Goal: Task Accomplishment & Management: Use online tool/utility

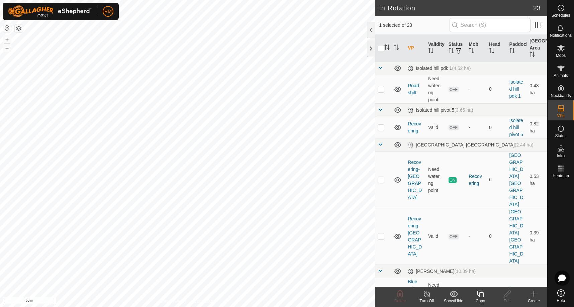
click at [481, 295] on icon at bounding box center [480, 294] width 8 height 8
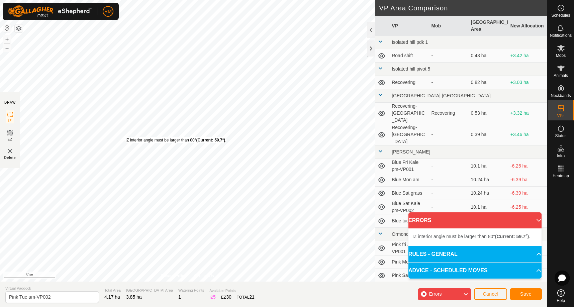
click at [125, 137] on div "IZ interior angle must be larger than 80° (Current: 59.7°) ." at bounding box center [175, 140] width 101 height 6
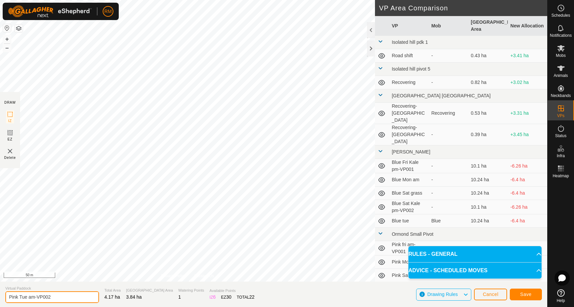
click at [53, 297] on input "Pink Tue am-VP002" at bounding box center [52, 297] width 94 height 12
type input "Pink Wed am"
click at [529, 294] on span "Save" at bounding box center [525, 294] width 11 height 5
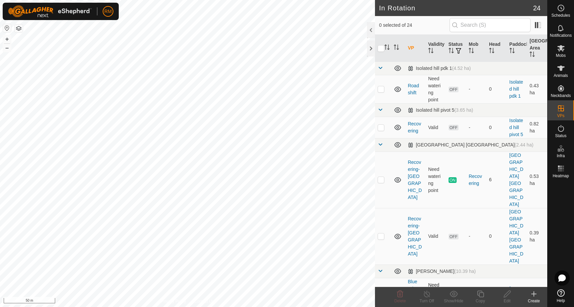
checkbox input "true"
click at [479, 293] on icon at bounding box center [480, 294] width 7 height 7
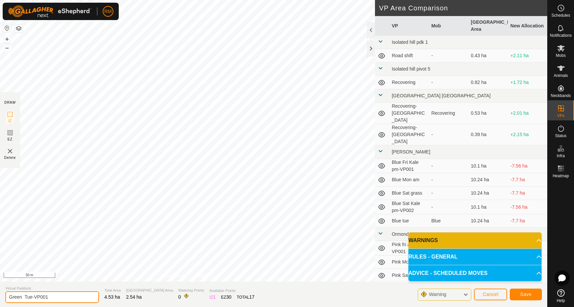
click at [57, 297] on input "Green Tue-VP001" at bounding box center [52, 297] width 94 height 12
type input "Green Wed am"
click at [518, 293] on button "Save" at bounding box center [526, 295] width 32 height 12
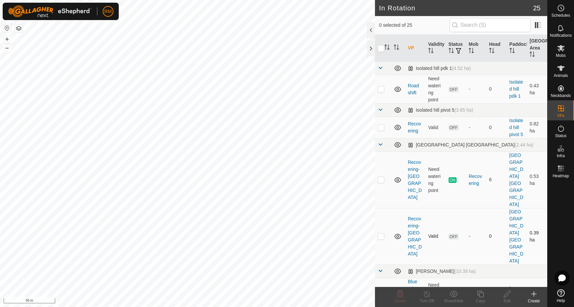
checkbox input "true"
click at [475, 296] on copy-svg-icon at bounding box center [480, 294] width 27 height 8
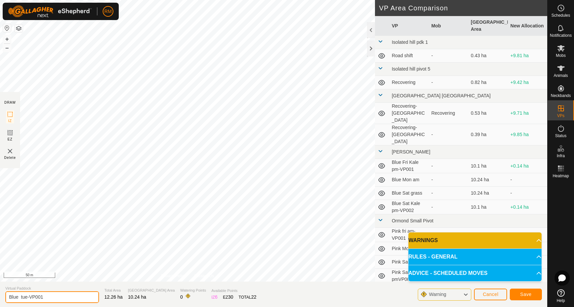
click at [44, 297] on input "Blue tue-VP001" at bounding box center [52, 297] width 94 height 12
type input "Blue Wed am"
click at [522, 293] on span "Save" at bounding box center [525, 294] width 11 height 5
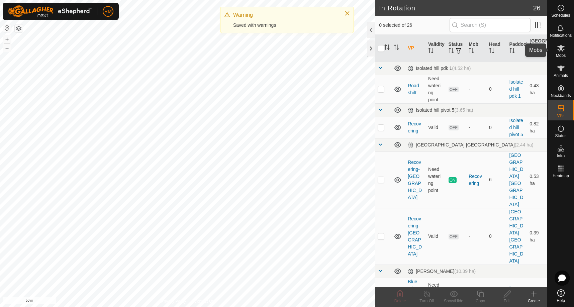
click at [562, 48] on icon at bounding box center [561, 48] width 8 height 8
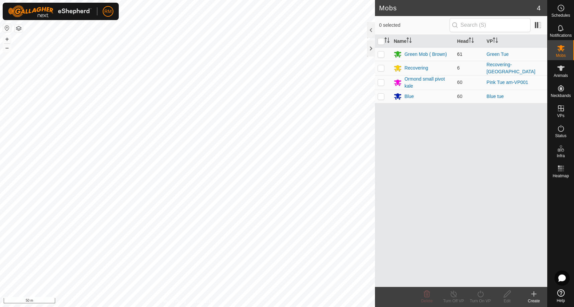
click at [382, 53] on p-checkbox at bounding box center [381, 54] width 7 height 5
checkbox input "true"
click at [480, 294] on icon at bounding box center [480, 294] width 8 height 8
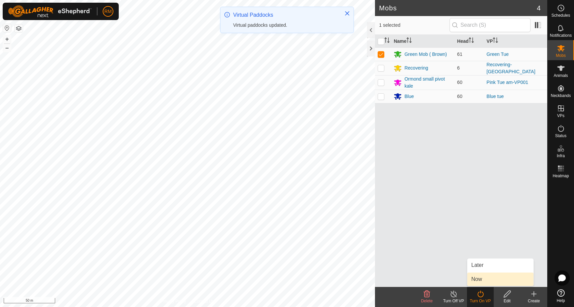
click at [484, 279] on link "Now" at bounding box center [500, 279] width 66 height 13
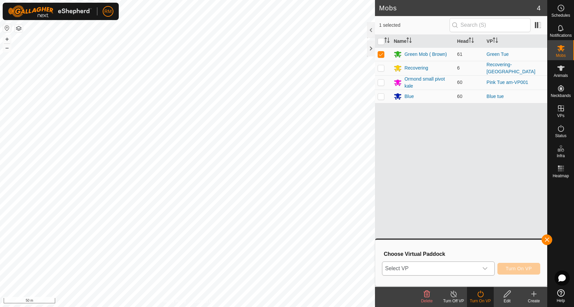
click at [483, 268] on icon "dropdown trigger" at bounding box center [484, 268] width 5 height 5
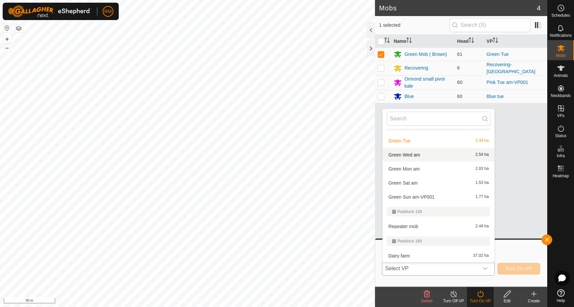
scroll to position [354, 0]
click at [422, 154] on li "Green Wed am 2.54 ha" at bounding box center [439, 154] width 112 height 13
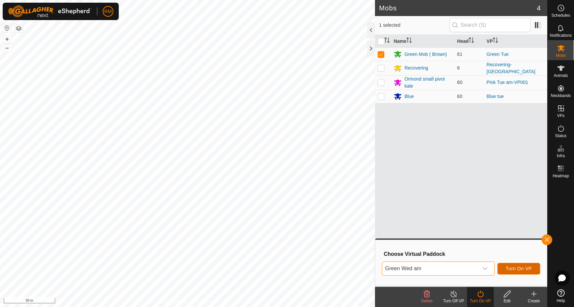
click at [524, 268] on span "Turn On VP" at bounding box center [519, 268] width 26 height 5
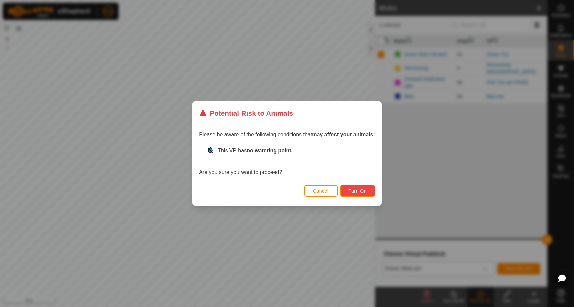
click at [349, 191] on span "Turn On" at bounding box center [357, 190] width 18 height 5
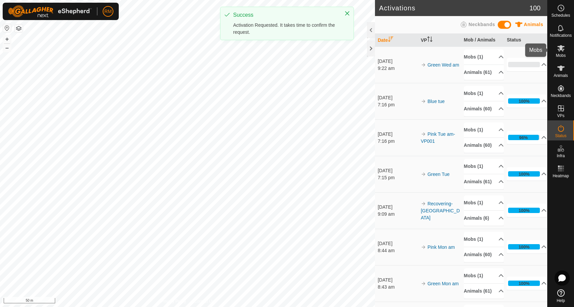
click at [558, 49] on icon at bounding box center [560, 48] width 7 height 6
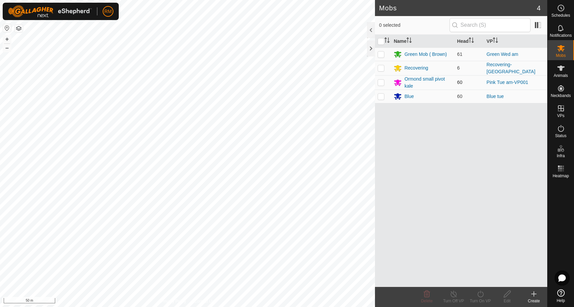
click at [382, 83] on p-checkbox at bounding box center [381, 82] width 7 height 5
checkbox input "true"
click at [482, 297] on icon at bounding box center [480, 294] width 8 height 8
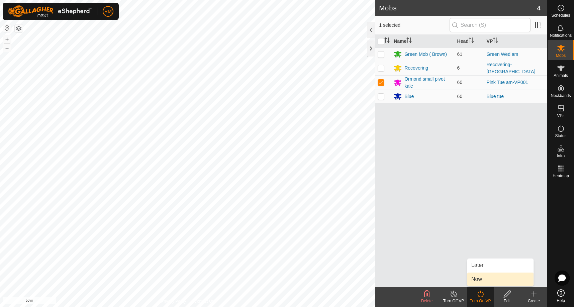
click at [482, 280] on link "Now" at bounding box center [500, 279] width 66 height 13
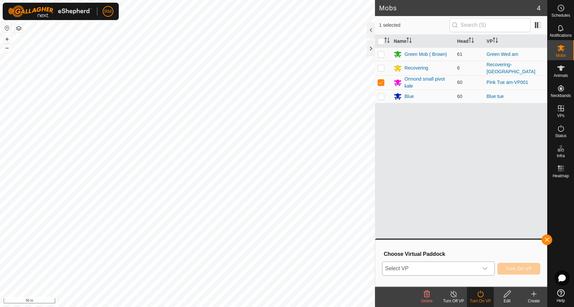
click at [488, 269] on div "dropdown trigger" at bounding box center [484, 268] width 13 height 13
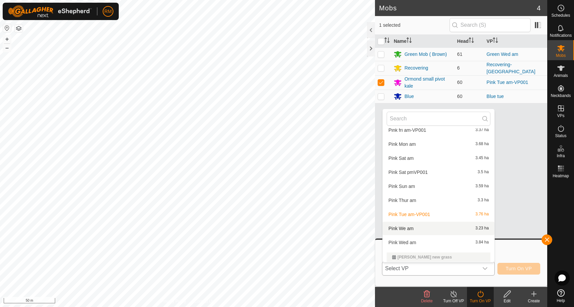
scroll to position [223, 0]
click at [410, 227] on li "Pink We am 3.23 ha" at bounding box center [439, 227] width 112 height 13
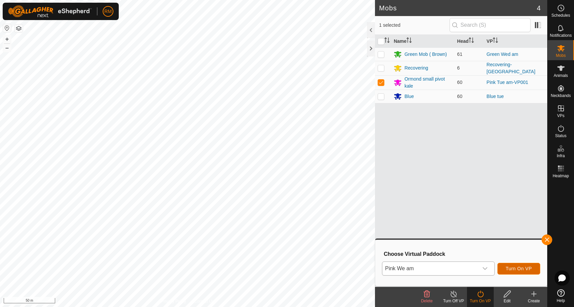
click at [515, 270] on span "Turn On VP" at bounding box center [519, 268] width 26 height 5
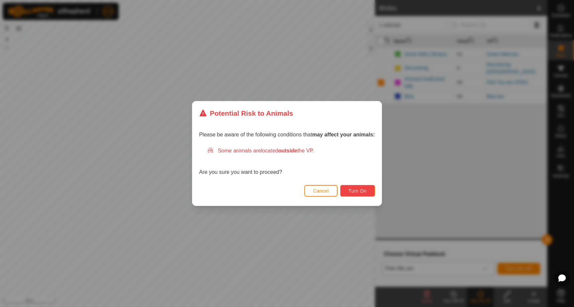
click at [363, 190] on span "Turn On" at bounding box center [357, 190] width 18 height 5
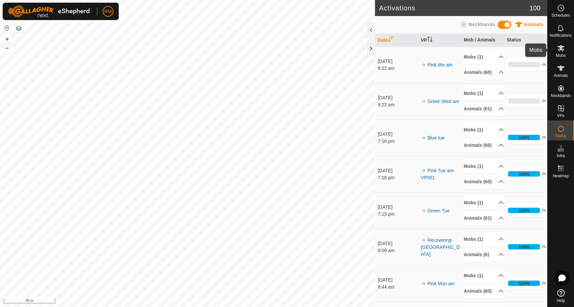
click at [561, 49] on icon at bounding box center [560, 48] width 7 height 6
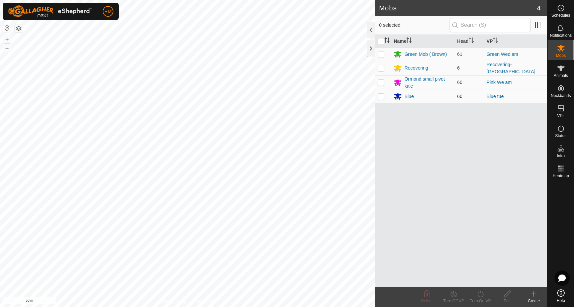
click at [381, 95] on p-checkbox at bounding box center [381, 96] width 7 height 5
checkbox input "true"
click at [481, 295] on icon at bounding box center [480, 294] width 8 height 8
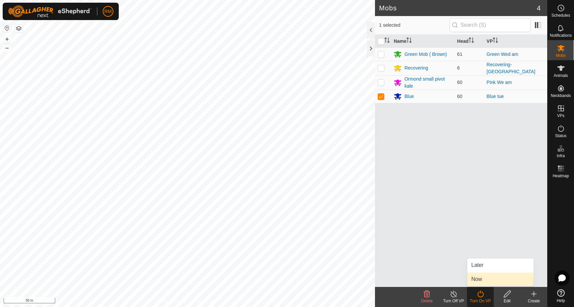
click at [487, 279] on link "Now" at bounding box center [500, 279] width 66 height 13
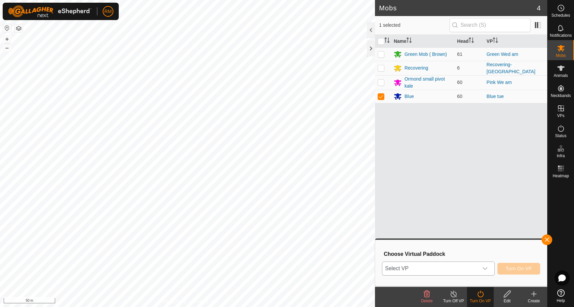
click at [485, 268] on icon "dropdown trigger" at bounding box center [484, 268] width 5 height 5
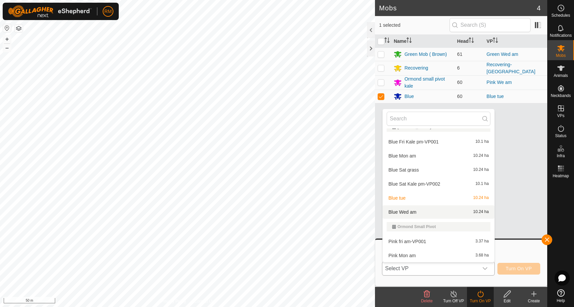
scroll to position [111, 0]
click at [410, 211] on li "Blue Wed am 10.24 ha" at bounding box center [439, 211] width 112 height 13
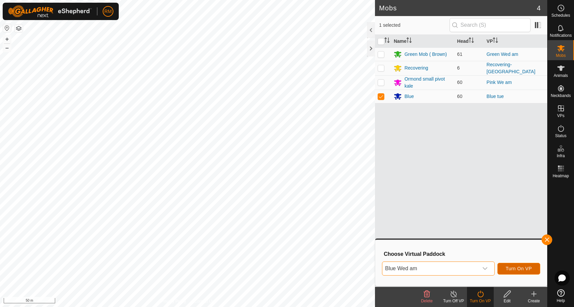
click at [517, 267] on span "Turn On VP" at bounding box center [519, 268] width 26 height 5
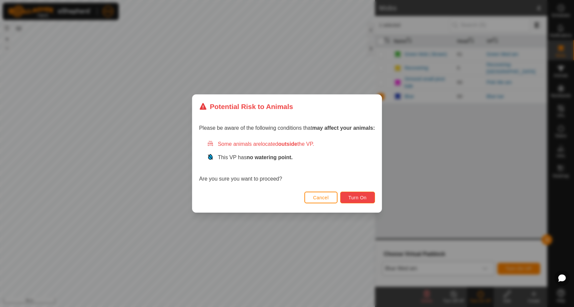
click at [370, 198] on button "Turn On" at bounding box center [357, 198] width 35 height 12
